Goal: Use online tool/utility: Utilize a website feature to perform a specific function

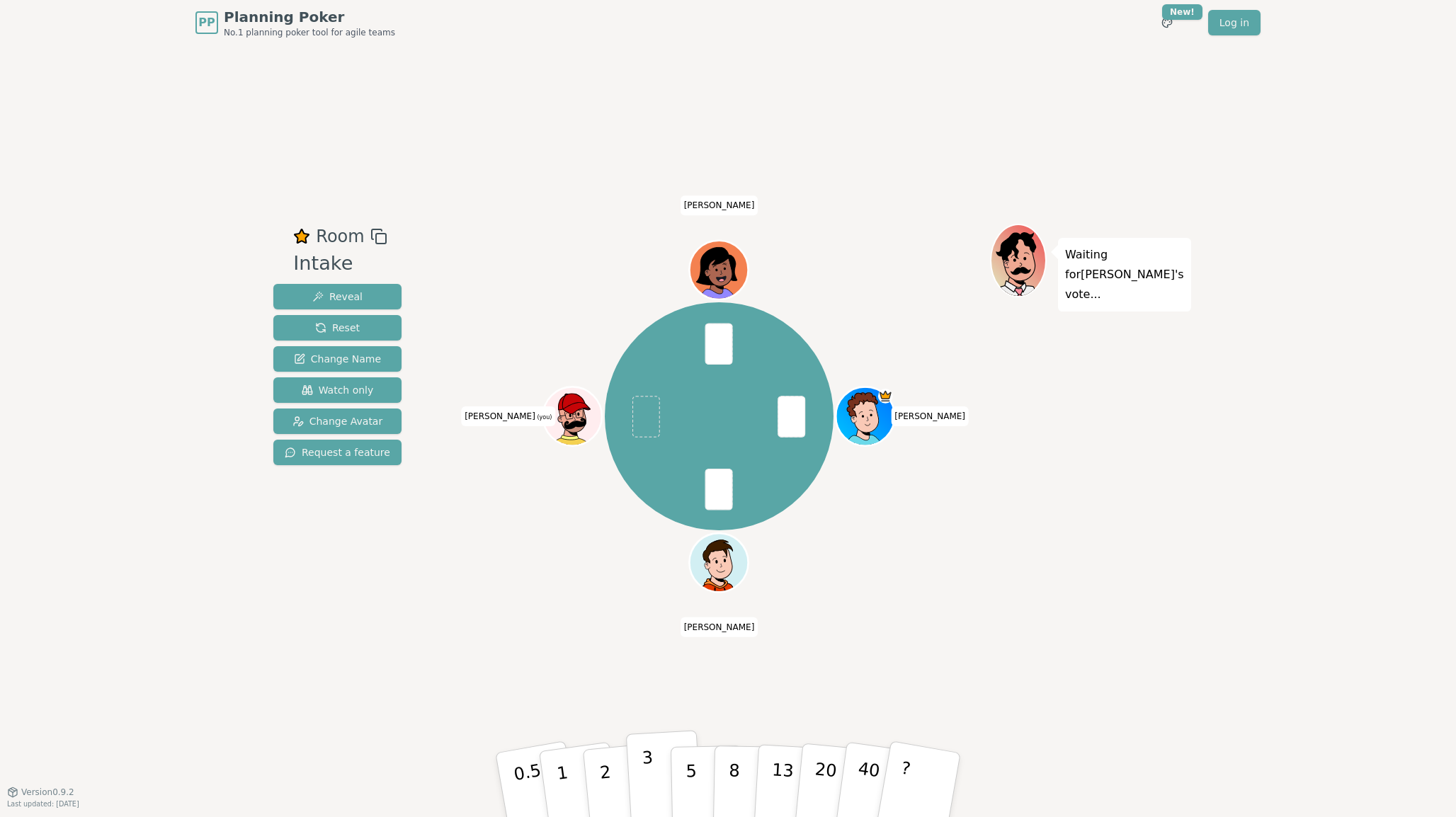
click at [654, 760] on button "3" at bounding box center [665, 785] width 77 height 110
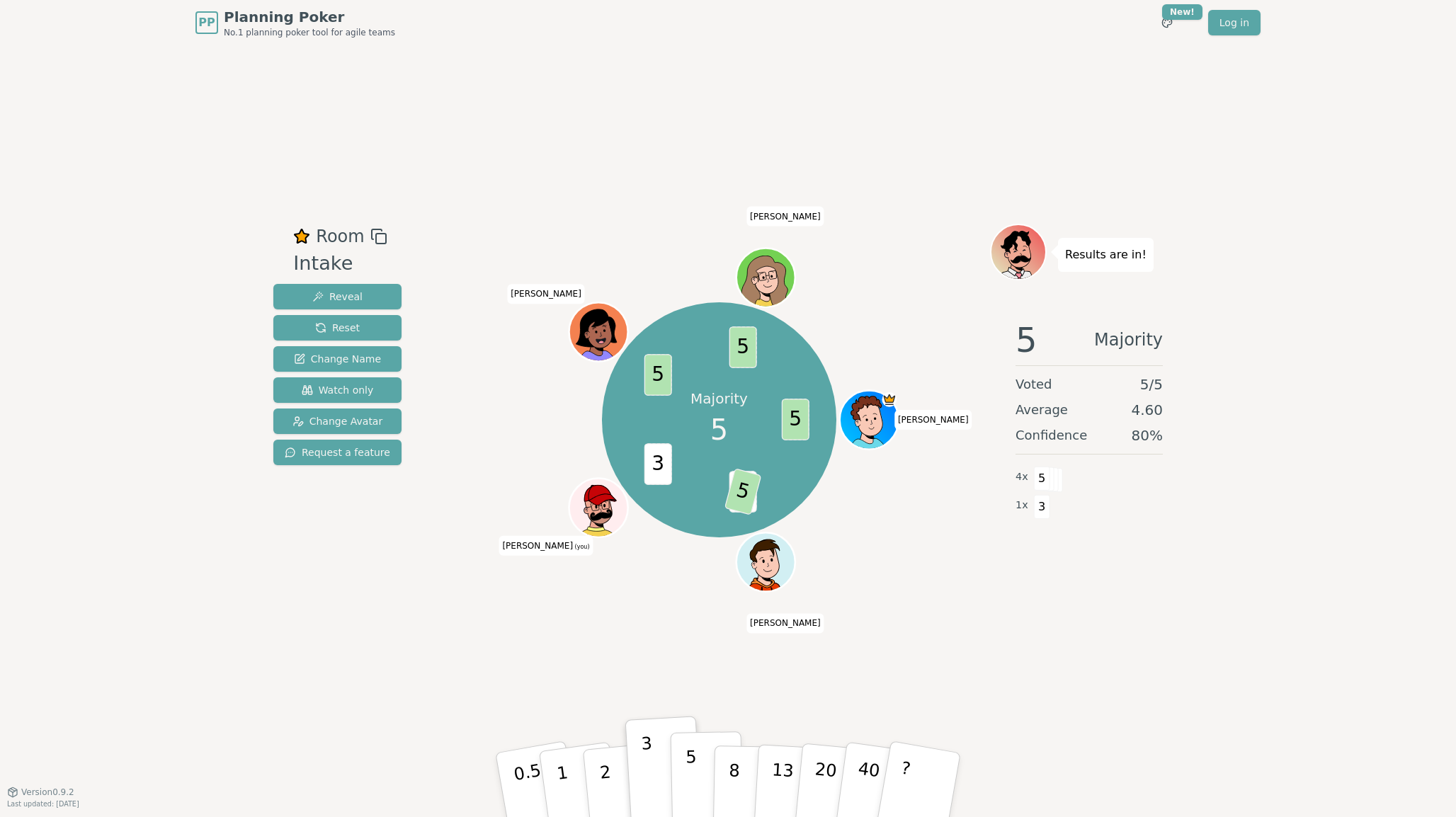
click at [692, 771] on p "5" at bounding box center [691, 785] width 12 height 77
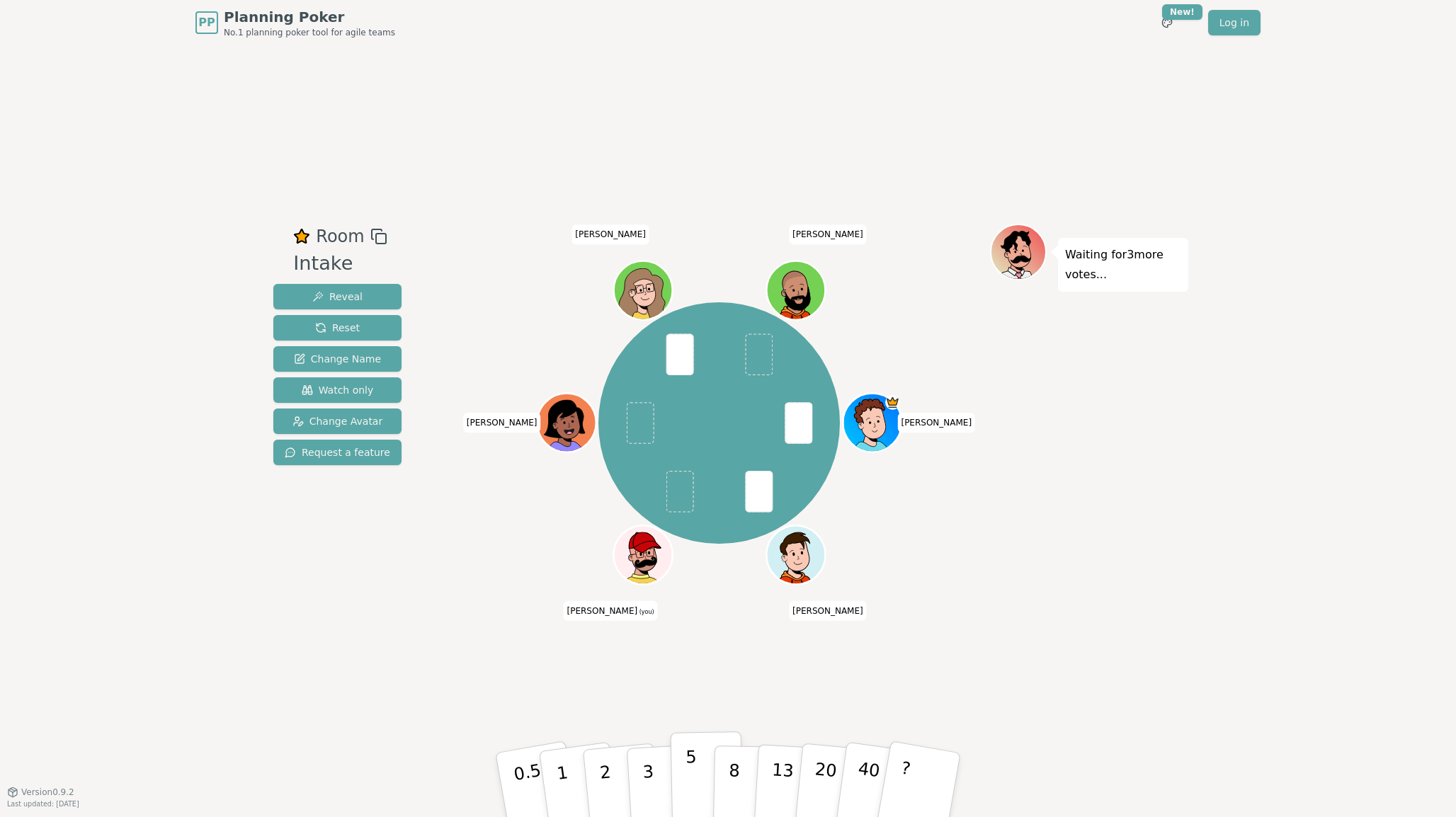
click at [692, 775] on p "5" at bounding box center [691, 785] width 12 height 77
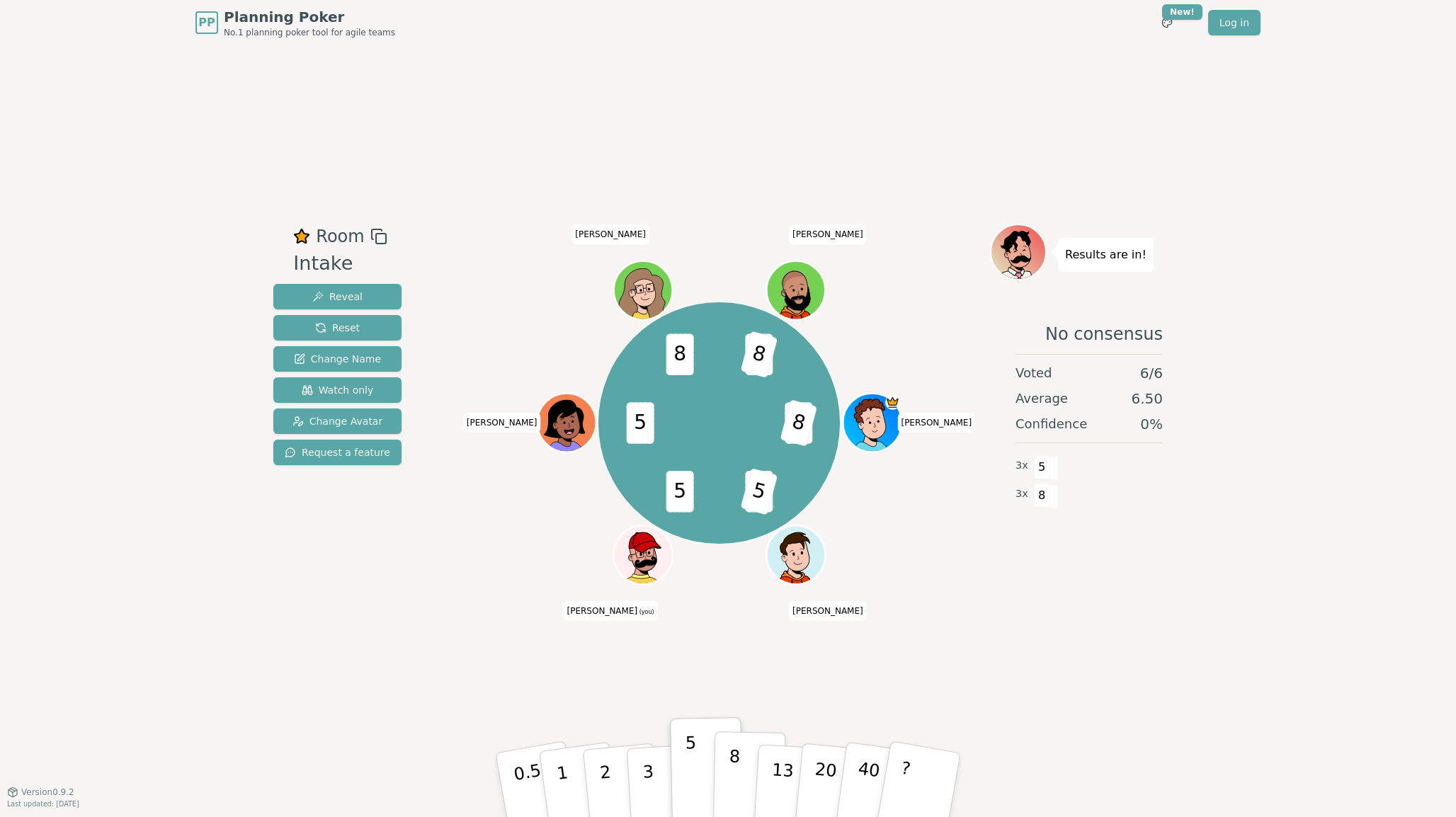
click at [733, 788] on p "8" at bounding box center [734, 784] width 12 height 77
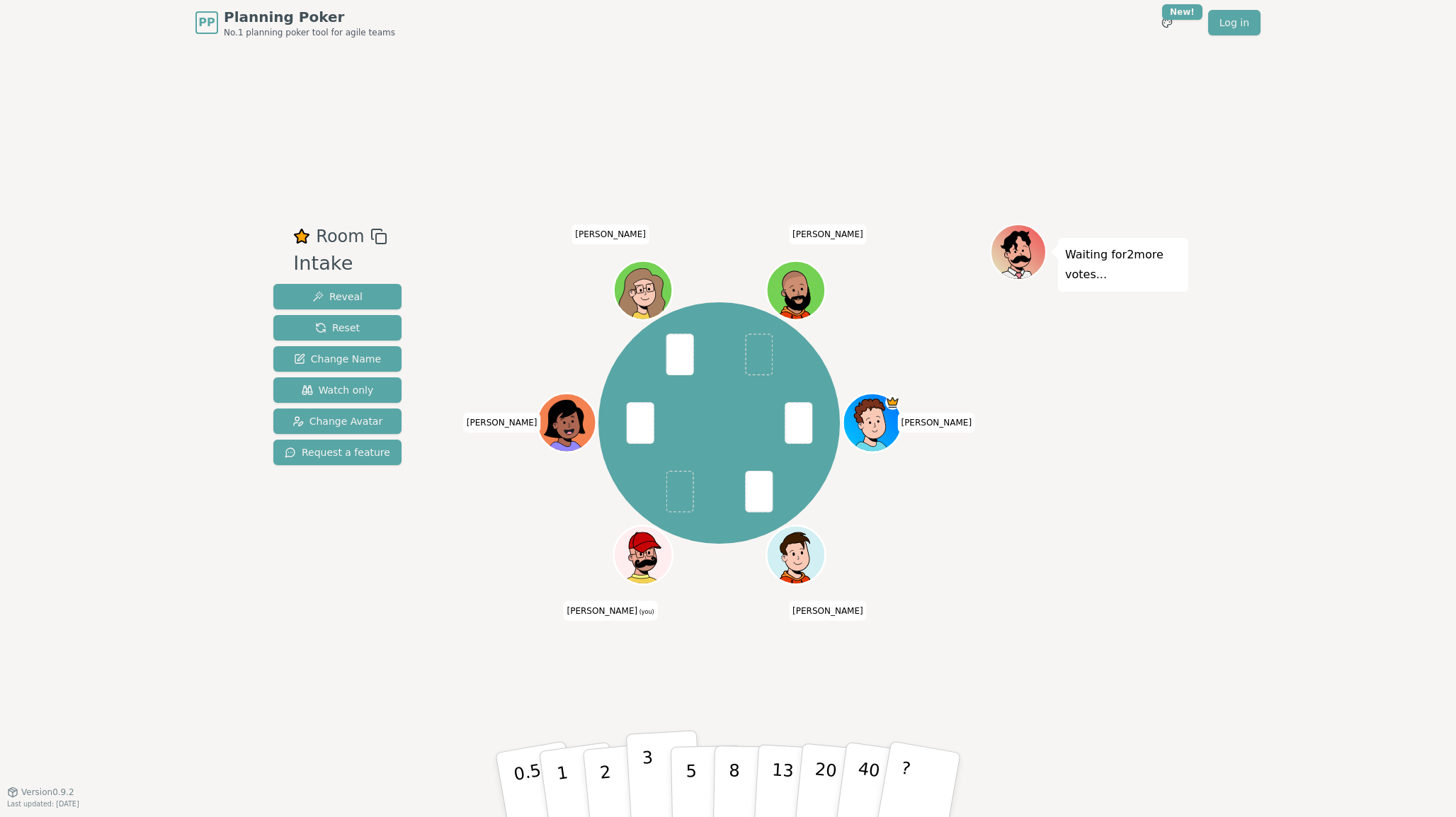
click at [643, 772] on p "3" at bounding box center [649, 787] width 15 height 77
click at [615, 773] on button "2" at bounding box center [622, 785] width 81 height 113
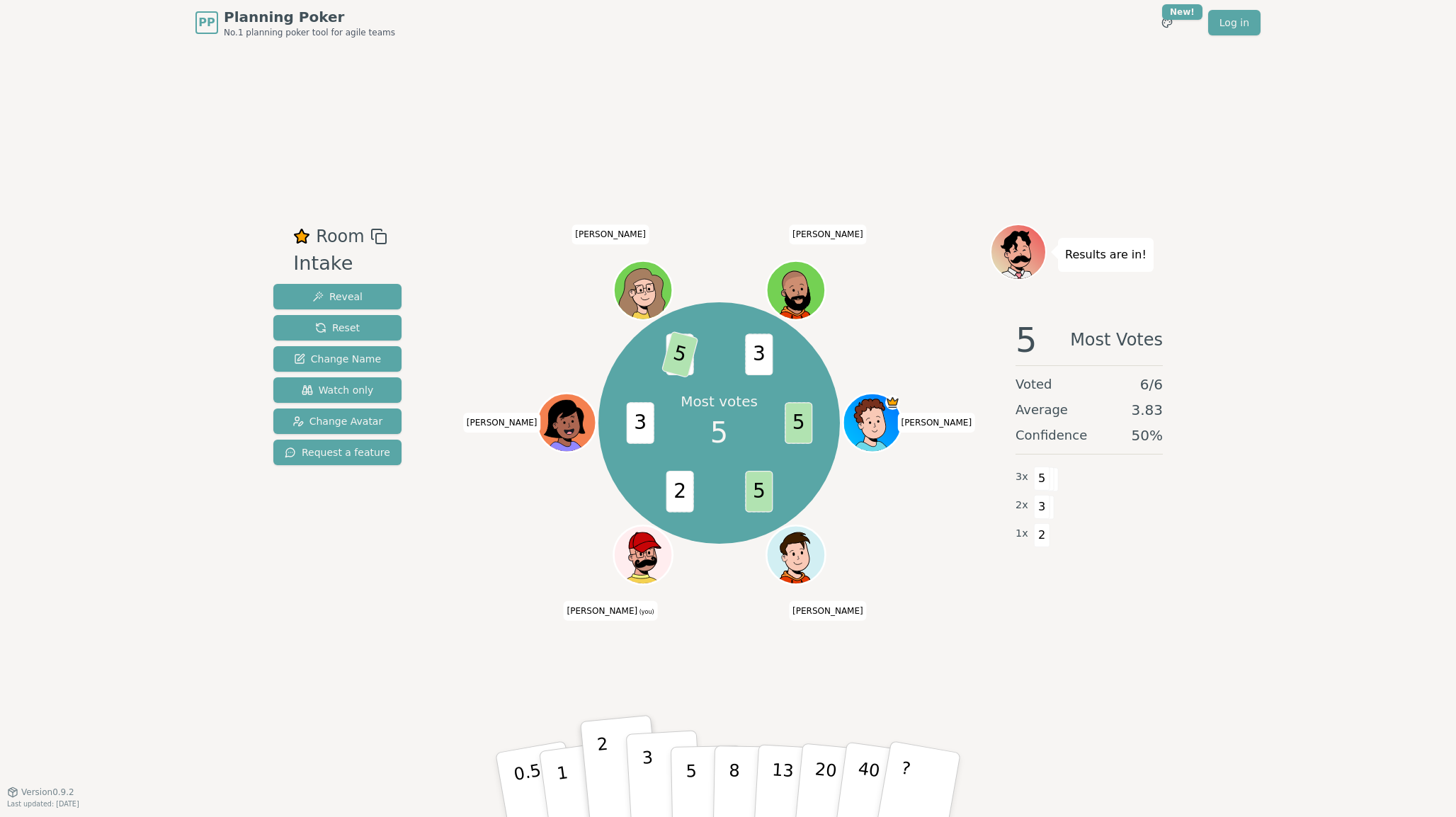
click at [651, 767] on p "3" at bounding box center [649, 787] width 15 height 77
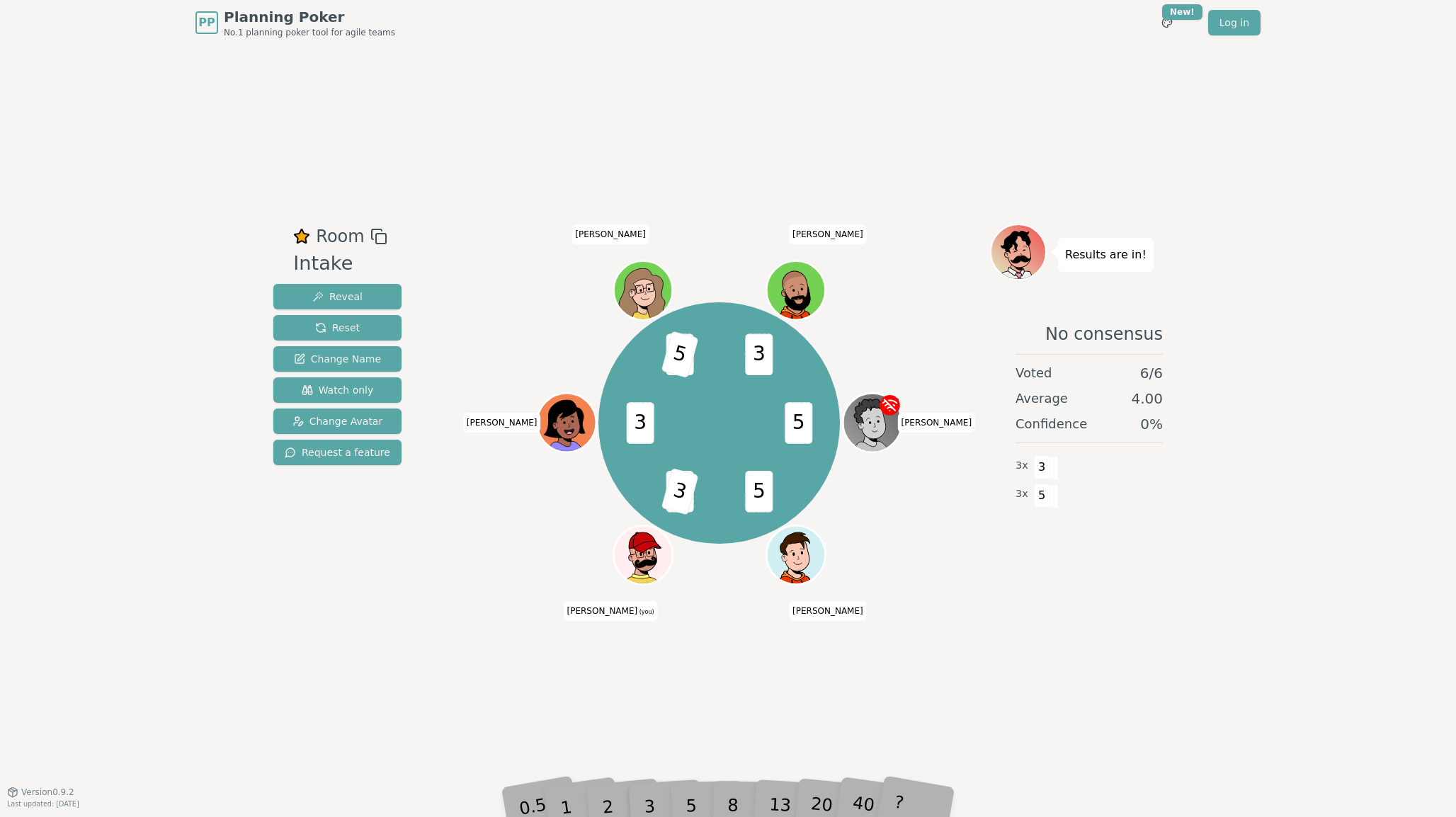
click at [503, 568] on div "5 5 2 3 3 3 5 3 [PERSON_NAME] Diego D [PERSON_NAME] (you) [PERSON_NAME]" at bounding box center [719, 423] width 542 height 347
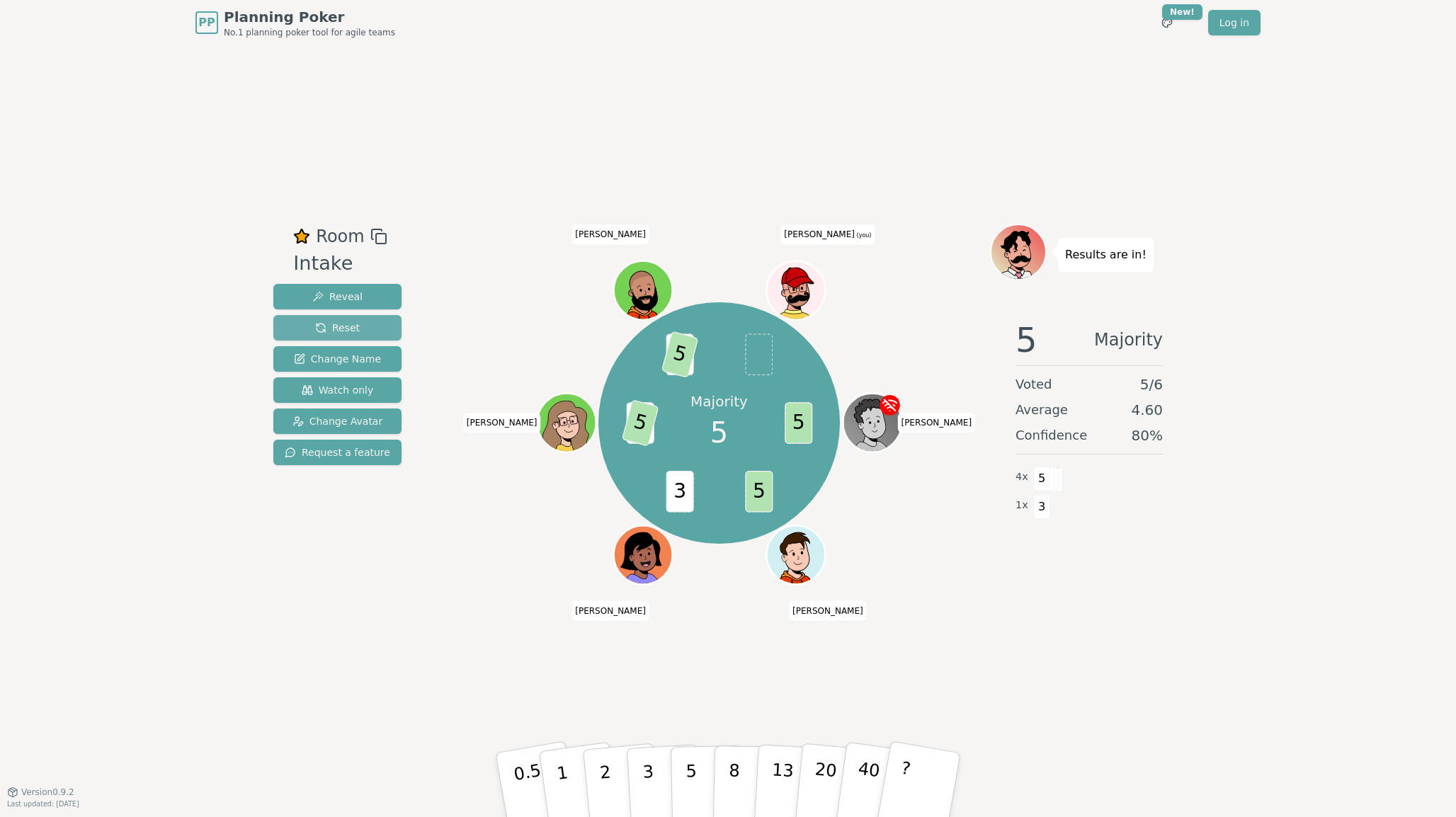
click at [372, 331] on button "Reset" at bounding box center [337, 329] width 128 height 26
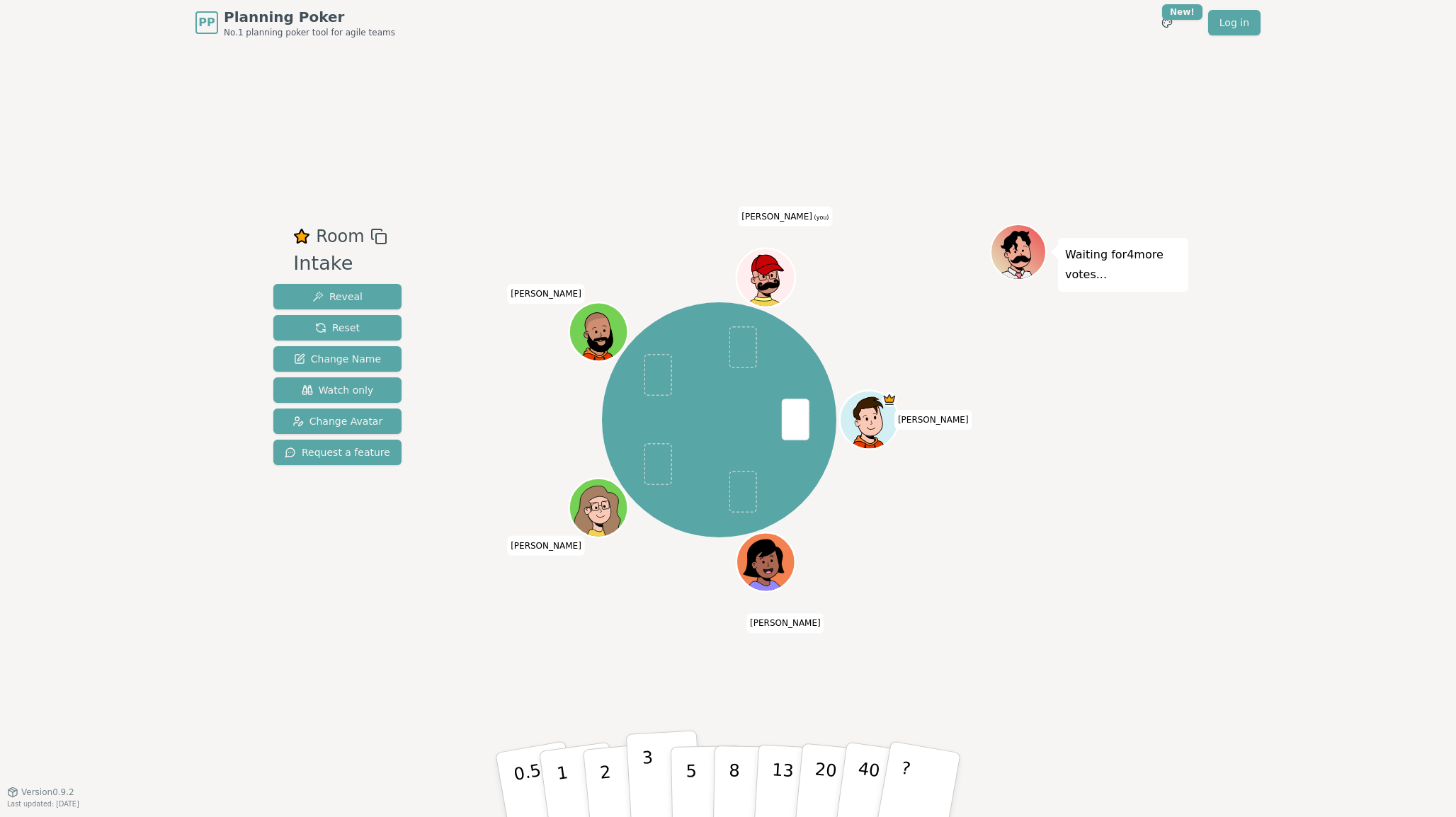
click at [660, 771] on button "3" at bounding box center [665, 785] width 77 height 110
